Goal: Task Accomplishment & Management: Use online tool/utility

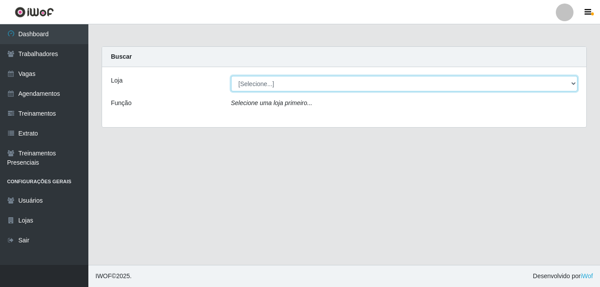
click at [294, 84] on select "[Selecione...] [GEOGRAPHIC_DATA] - [DATE][GEOGRAPHIC_DATA]" at bounding box center [404, 83] width 347 height 15
select select "471"
click at [231, 76] on select "[Selecione...] [GEOGRAPHIC_DATA] - [DATE][GEOGRAPHIC_DATA]" at bounding box center [404, 83] width 347 height 15
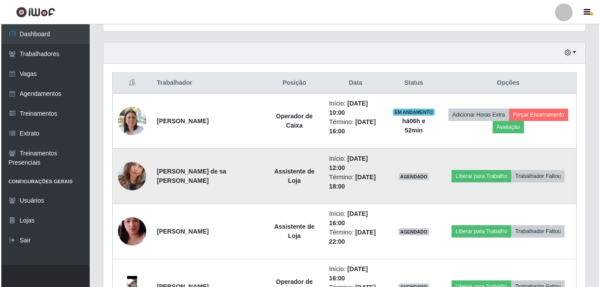
scroll to position [309, 0]
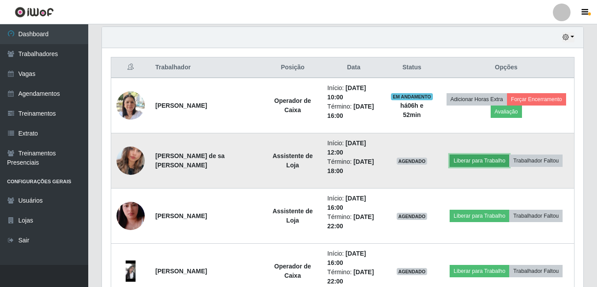
click at [479, 162] on button "Liberar para Trabalho" at bounding box center [480, 161] width 60 height 12
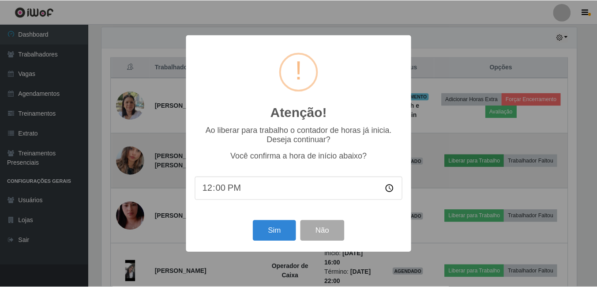
scroll to position [183, 477]
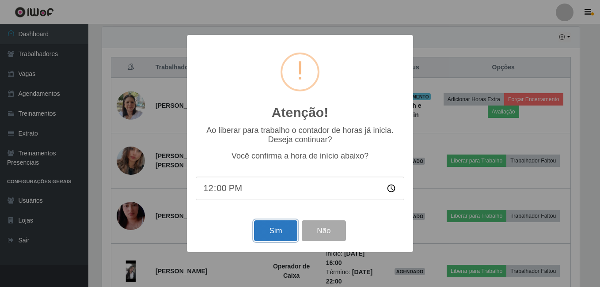
click at [262, 231] on button "Sim" at bounding box center [275, 230] width 43 height 21
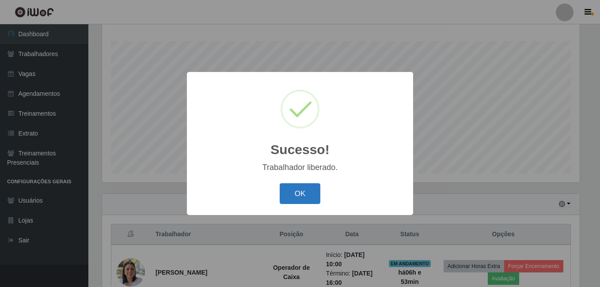
click at [296, 187] on button "OK" at bounding box center [299, 193] width 41 height 21
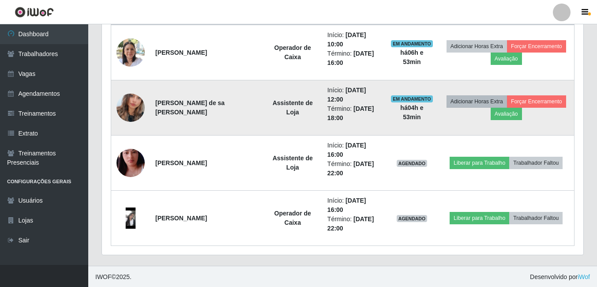
scroll to position [363, 0]
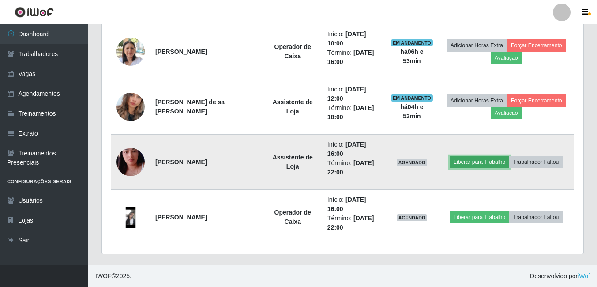
click at [487, 166] on button "Liberar para Trabalho" at bounding box center [480, 162] width 60 height 12
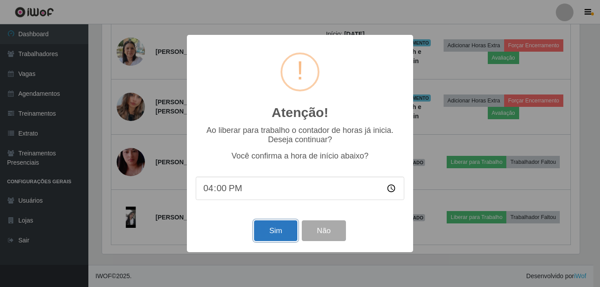
click at [270, 233] on button "Sim" at bounding box center [275, 230] width 43 height 21
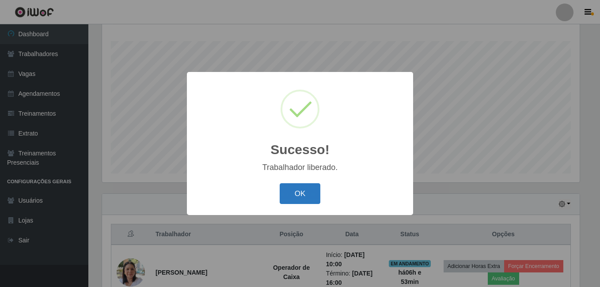
click at [296, 192] on button "OK" at bounding box center [299, 193] width 41 height 21
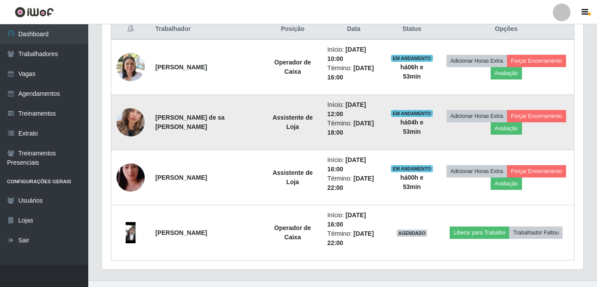
scroll to position [363, 0]
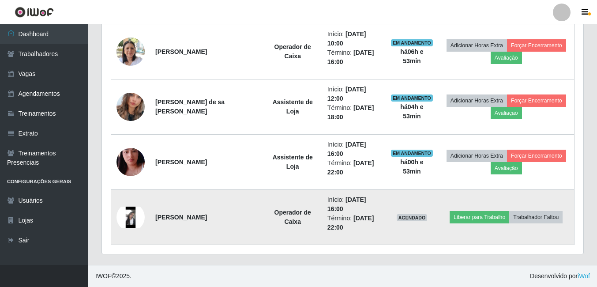
click at [131, 219] on img at bounding box center [131, 217] width 28 height 21
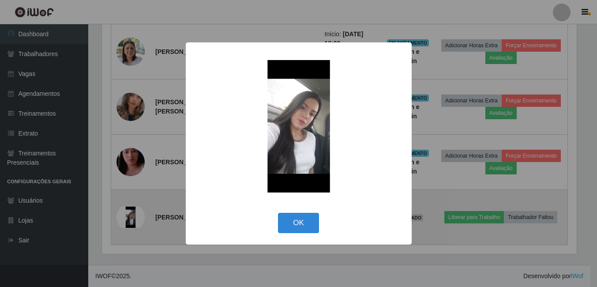
scroll to position [183, 477]
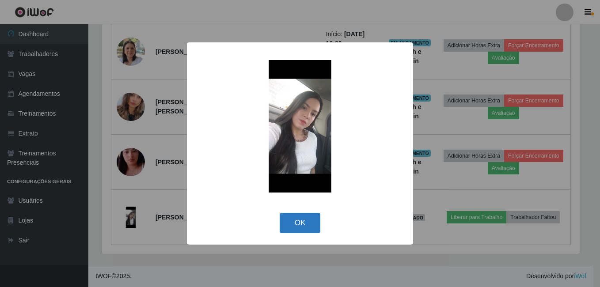
click at [298, 224] on button "OK" at bounding box center [299, 223] width 41 height 21
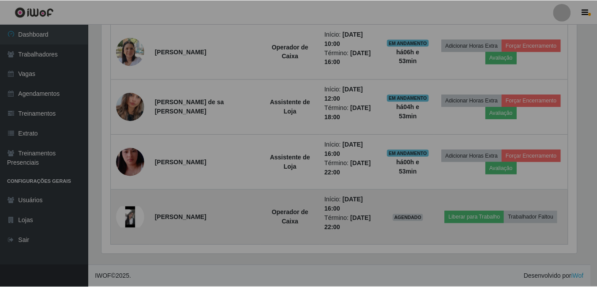
scroll to position [183, 482]
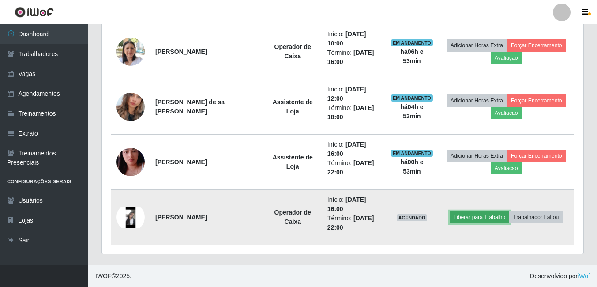
click at [498, 217] on button "Liberar para Trabalho" at bounding box center [480, 217] width 60 height 12
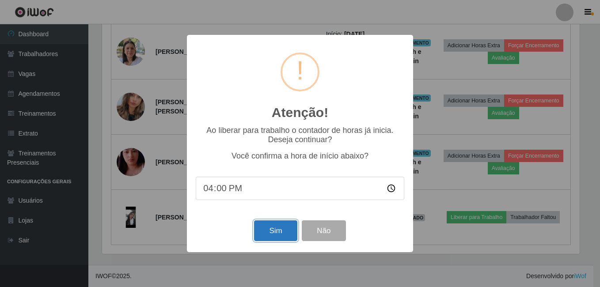
click at [269, 233] on button "Sim" at bounding box center [275, 230] width 43 height 21
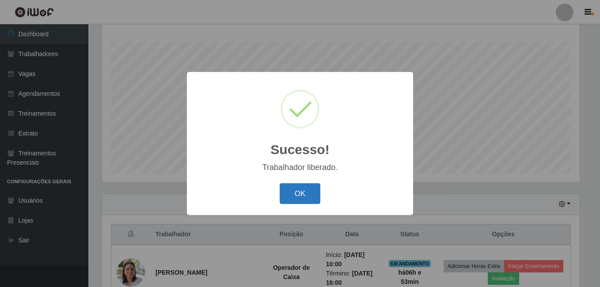
click at [303, 196] on button "OK" at bounding box center [299, 193] width 41 height 21
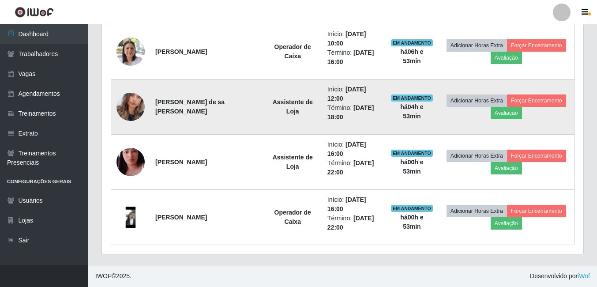
click at [130, 107] on img at bounding box center [131, 107] width 28 height 50
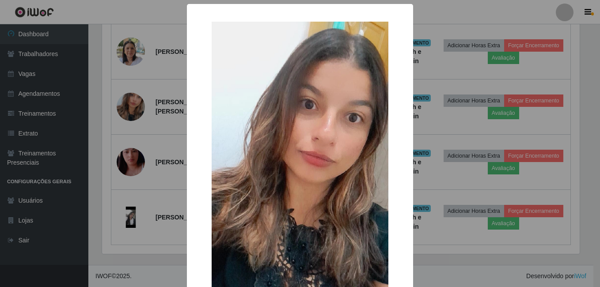
click at [400, 121] on div "×" at bounding box center [300, 179] width 208 height 332
click at [423, 124] on div "× OK Cancel" at bounding box center [300, 143] width 600 height 287
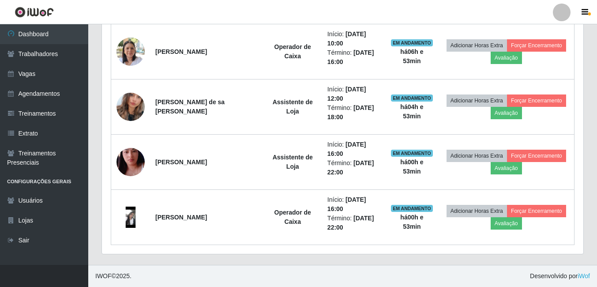
click at [372, 10] on header "Perfil Alterar Senha Sair" at bounding box center [298, 12] width 597 height 24
